Goal: Task Accomplishment & Management: Use online tool/utility

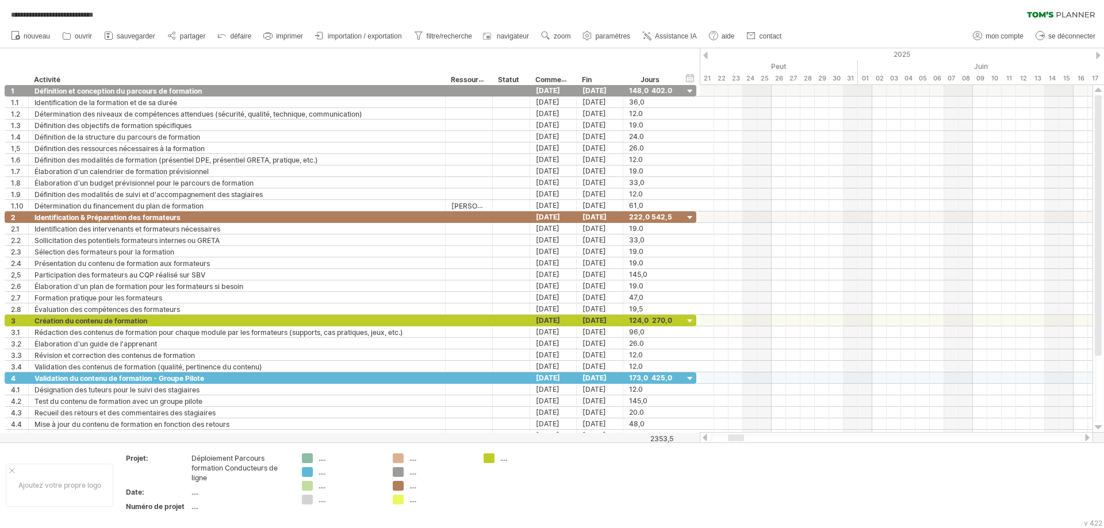
click at [737, 404] on div at bounding box center [736, 438] width 16 height 7
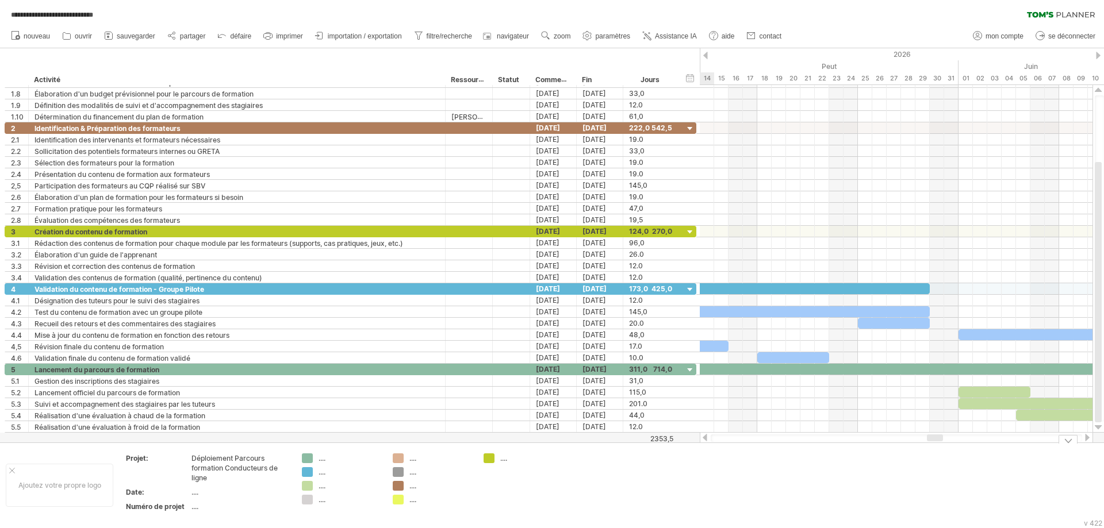
drag, startPoint x: 732, startPoint y: 440, endPoint x: 936, endPoint y: 447, distance: 204.8
click at [882, 404] on div "**********" at bounding box center [552, 264] width 1104 height 528
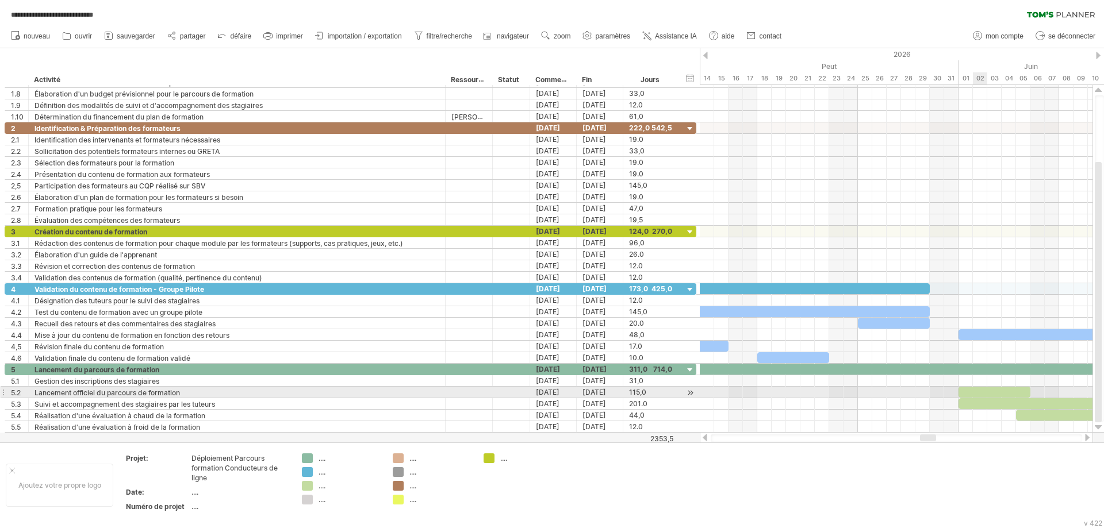
click at [882, 389] on div at bounding box center [994, 392] width 72 height 11
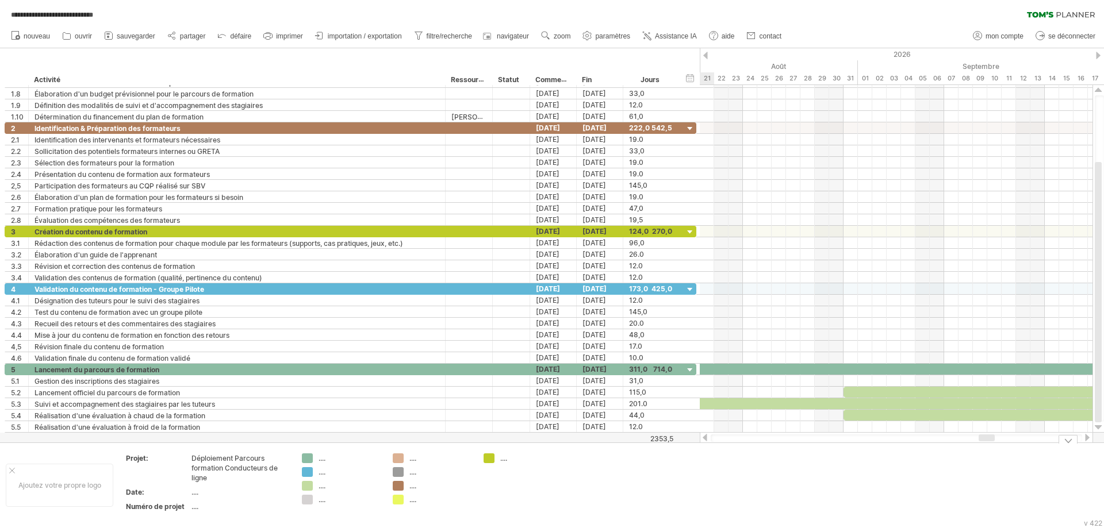
drag, startPoint x: 928, startPoint y: 436, endPoint x: 898, endPoint y: 429, distance: 30.7
click at [882, 404] on div "**********" at bounding box center [552, 264] width 1104 height 528
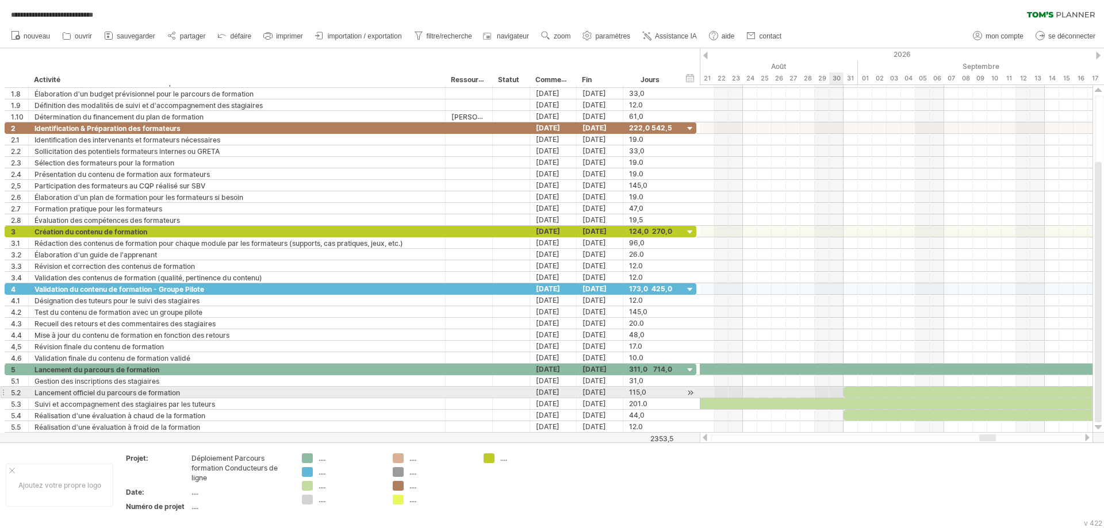
click at [835, 389] on div at bounding box center [896, 392] width 393 height 11
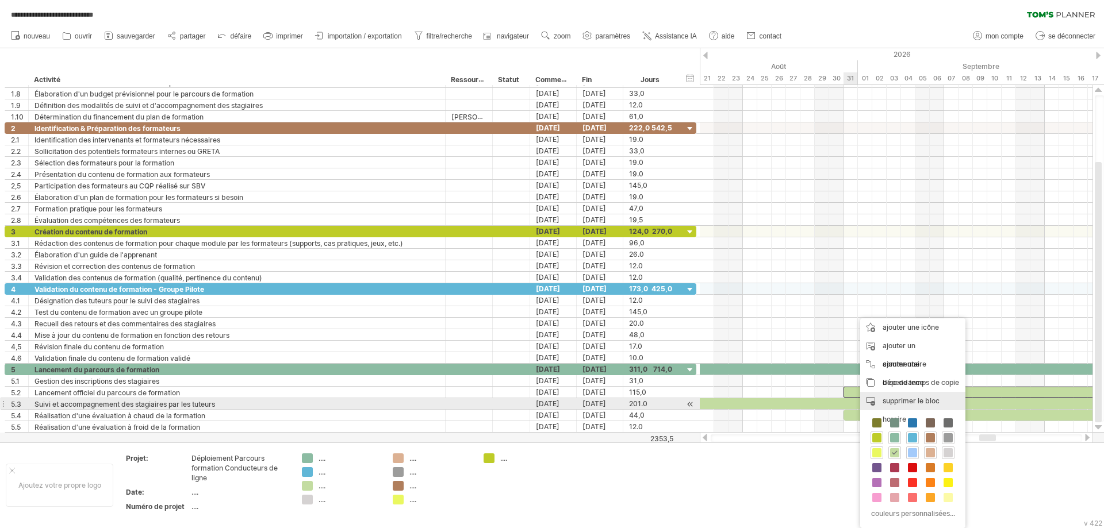
click at [882, 399] on font "supprimer le bloc horaire" at bounding box center [910, 410] width 57 height 27
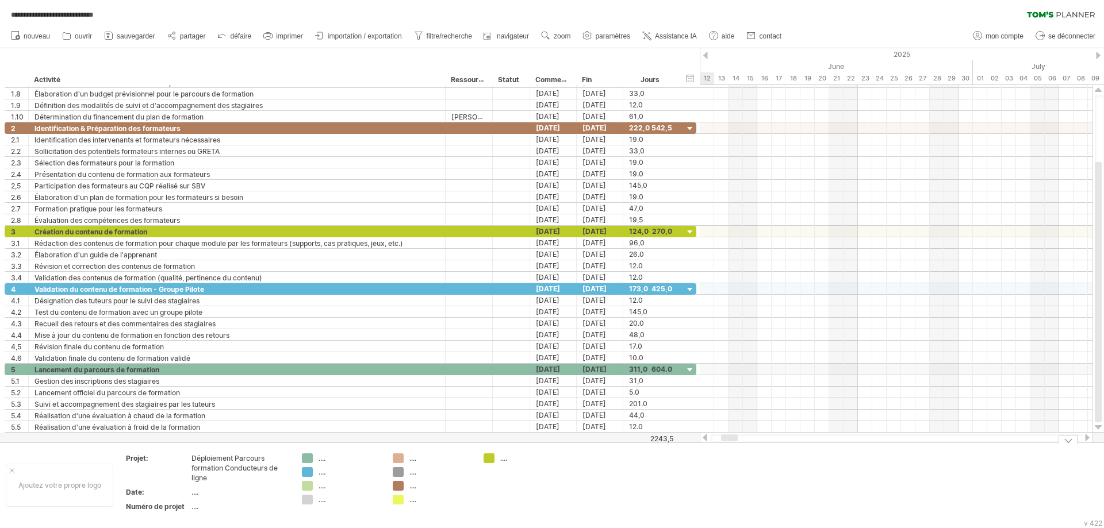
drag, startPoint x: 989, startPoint y: 439, endPoint x: 700, endPoint y: 441, distance: 289.1
click at [721, 404] on div at bounding box center [729, 438] width 17 height 7
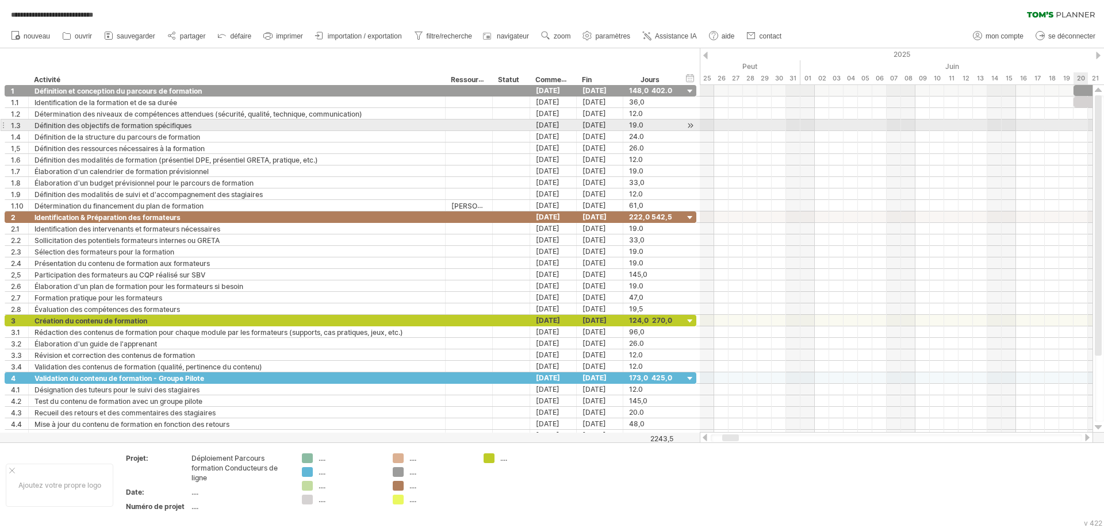
drag, startPoint x: 1099, startPoint y: 268, endPoint x: 1066, endPoint y: 118, distance: 153.1
click at [882, 119] on div at bounding box center [1097, 225] width 7 height 260
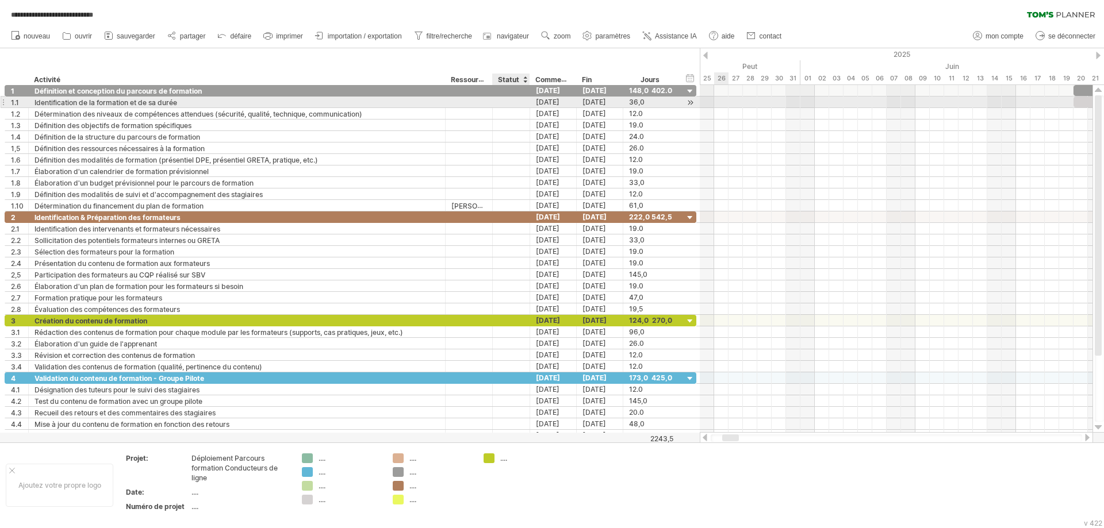
click at [505, 99] on div at bounding box center [510, 102] width 25 height 11
click at [692, 105] on div at bounding box center [690, 103] width 11 height 12
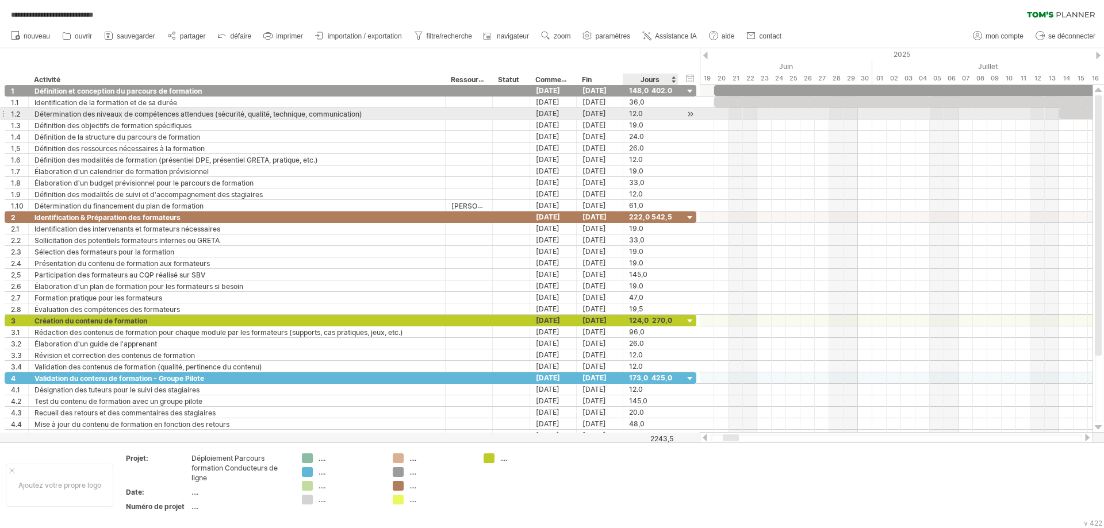
click at [691, 114] on div at bounding box center [690, 114] width 11 height 12
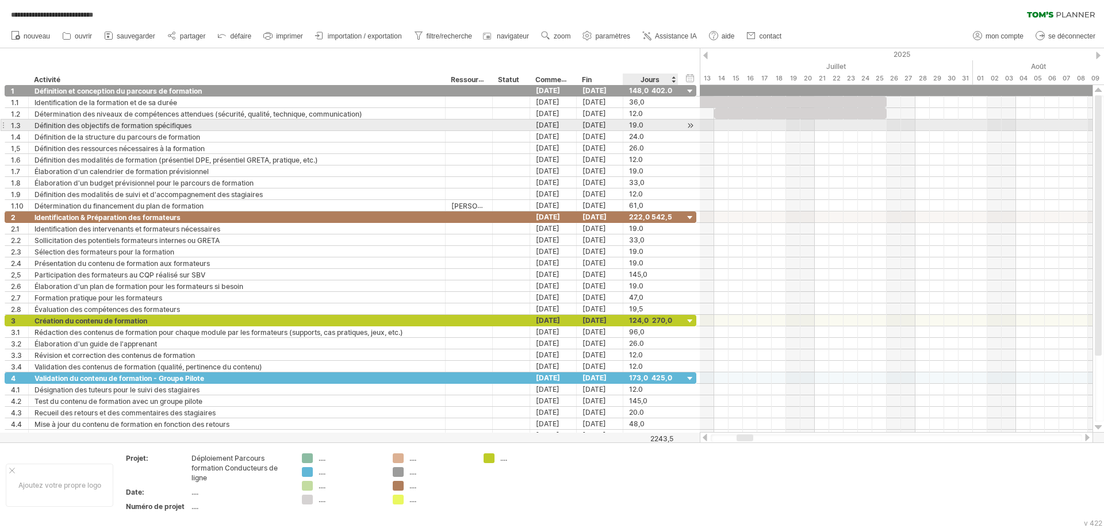
click at [689, 126] on div at bounding box center [690, 126] width 11 height 12
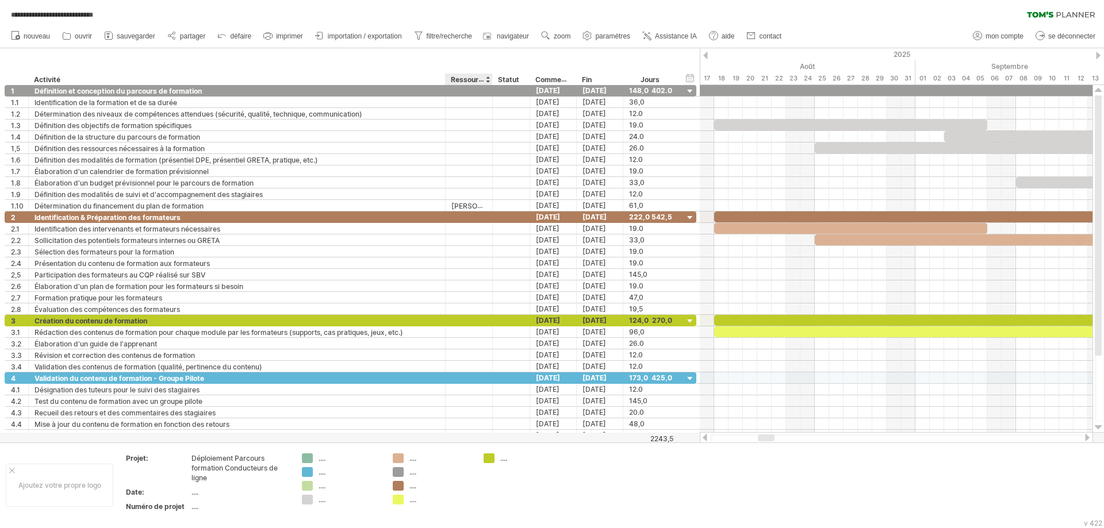
click at [471, 81] on font "Ressource" at bounding box center [469, 79] width 36 height 9
click at [467, 76] on font "Ressource" at bounding box center [469, 79] width 36 height 9
click at [470, 97] on div at bounding box center [468, 102] width 35 height 11
drag, startPoint x: 488, startPoint y: 80, endPoint x: 494, endPoint y: 80, distance: 6.3
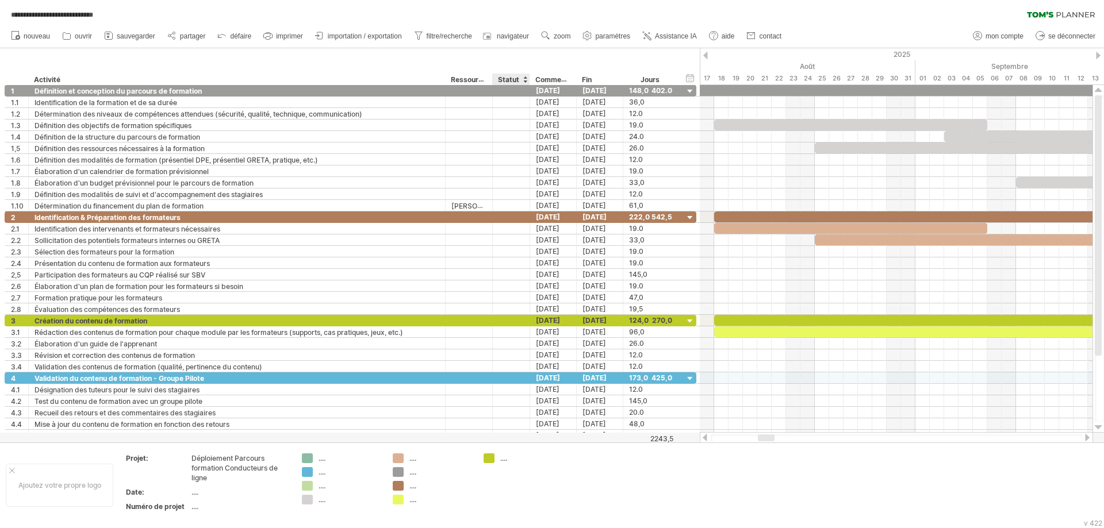
click at [497, 80] on div "******** Activité ******** Ressource ****** Statut Commencer Fin Jours" at bounding box center [341, 79] width 673 height 11
click at [524, 79] on div at bounding box center [524, 79] width 5 height 11
